Goal: Leave review/rating: Leave review/rating

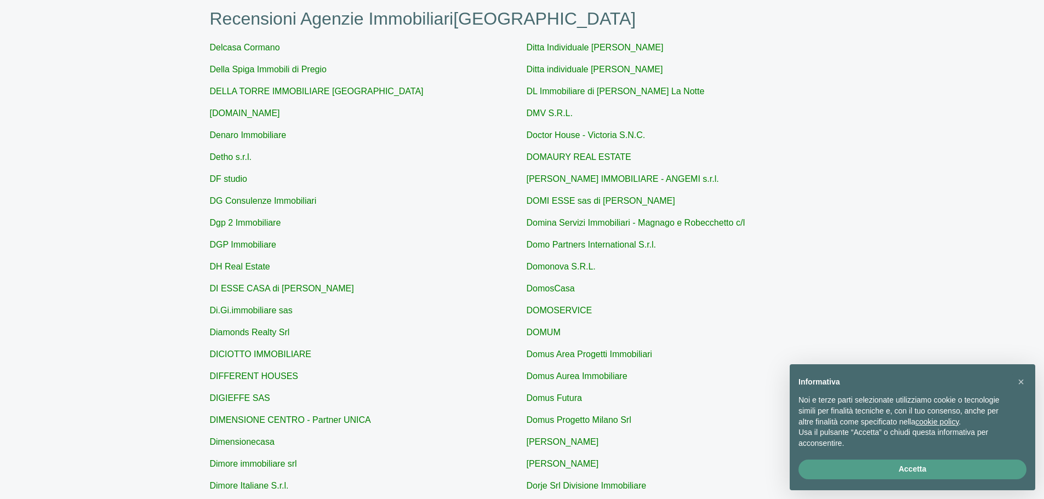
scroll to position [53, 0]
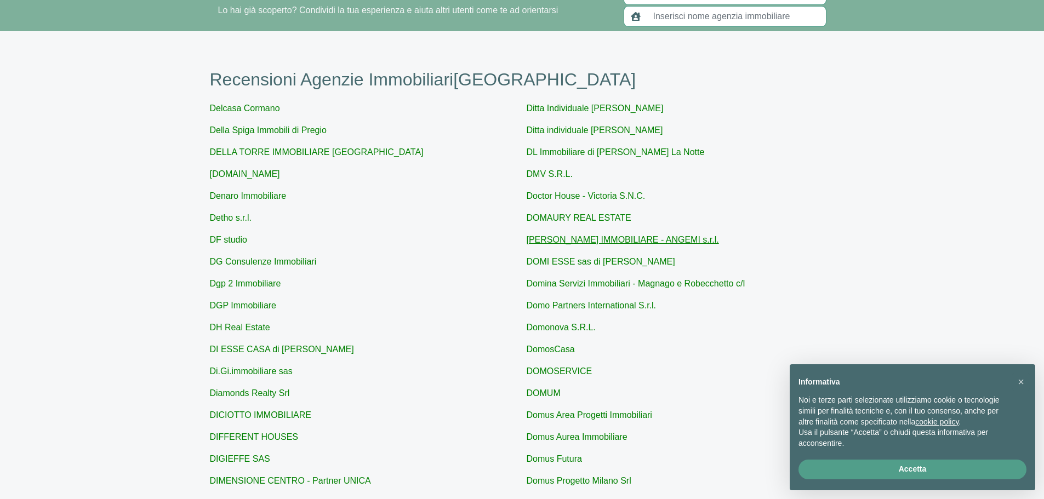
click at [648, 241] on link "[PERSON_NAME] IMMOBILIARE - ANGEMI s.r.l." at bounding box center [623, 239] width 192 height 9
type input "[PERSON_NAME] IMMOBILIARE - ANGEMI s.r.l."
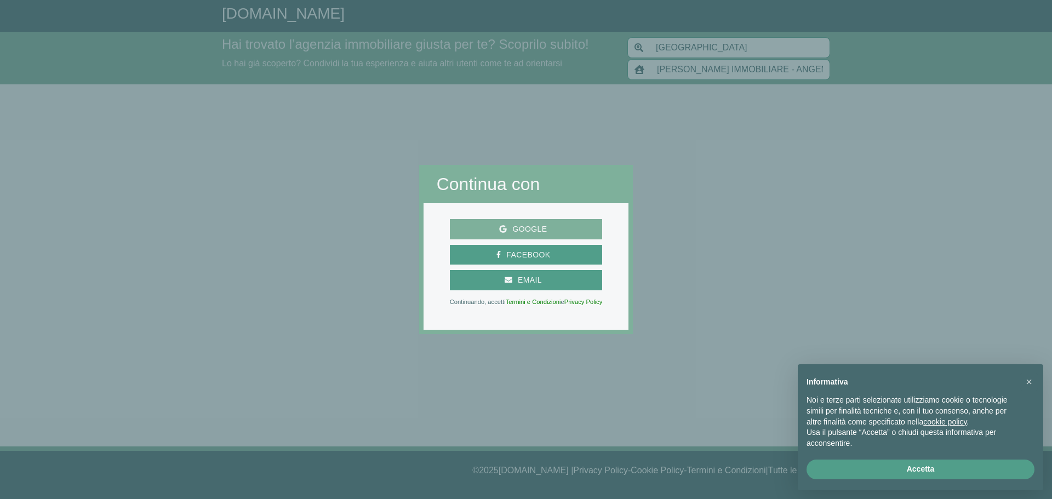
click at [578, 229] on span "Google" at bounding box center [526, 230] width 144 height 14
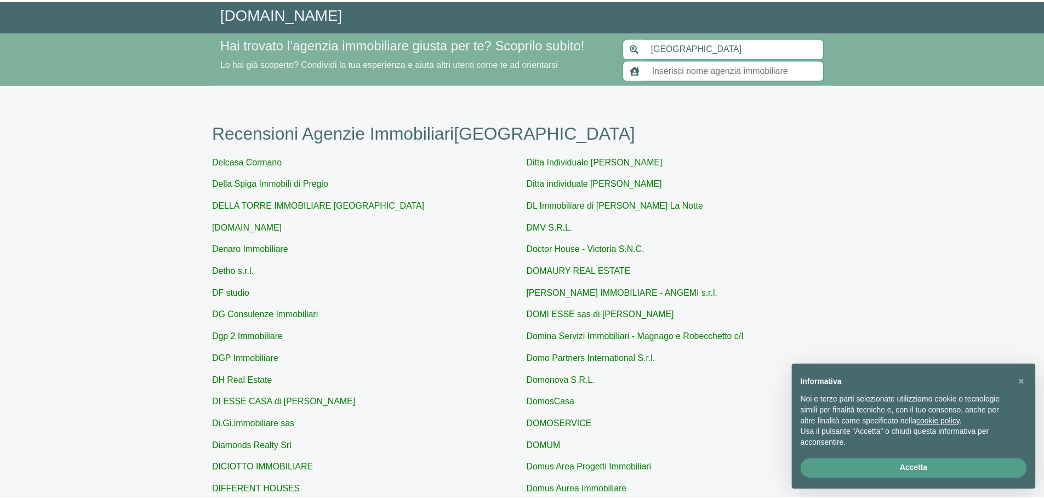
scroll to position [53, 0]
